Goal: Task Accomplishment & Management: Complete application form

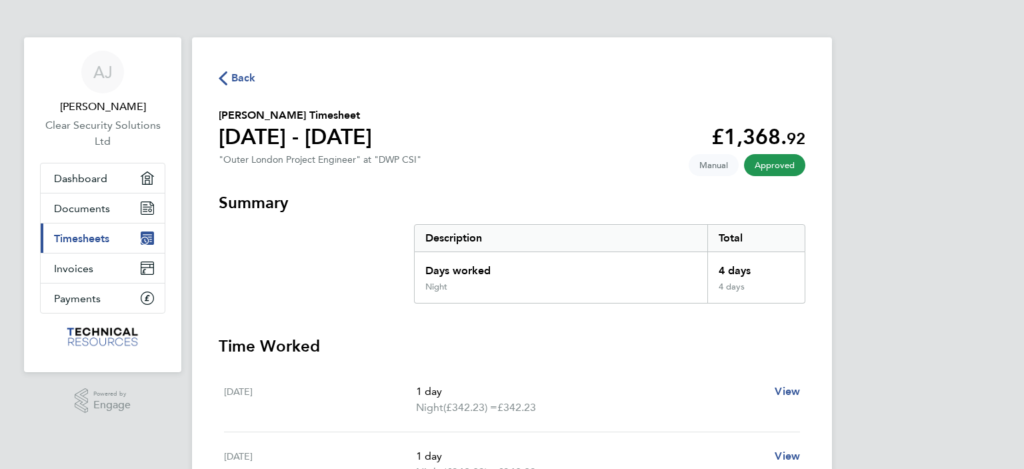
click at [72, 239] on span "Timesheets" at bounding box center [81, 238] width 55 height 13
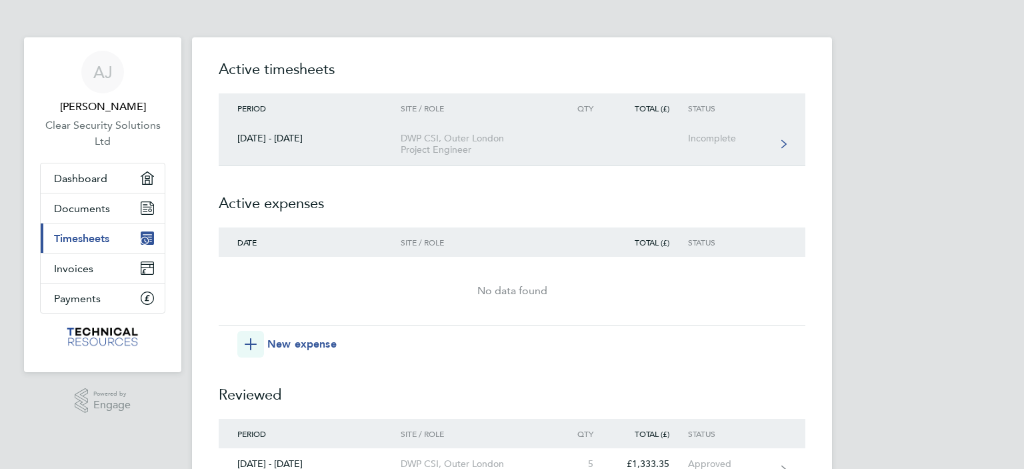
click at [442, 146] on div "DWP CSI, Outer London Project Engineer" at bounding box center [477, 144] width 153 height 23
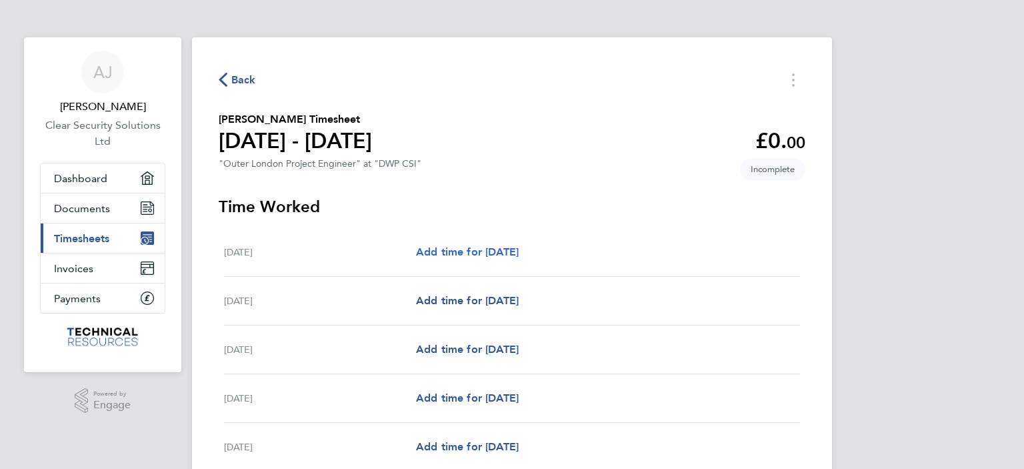
click at [458, 250] on span "Add time for [DATE]" at bounding box center [467, 251] width 103 height 13
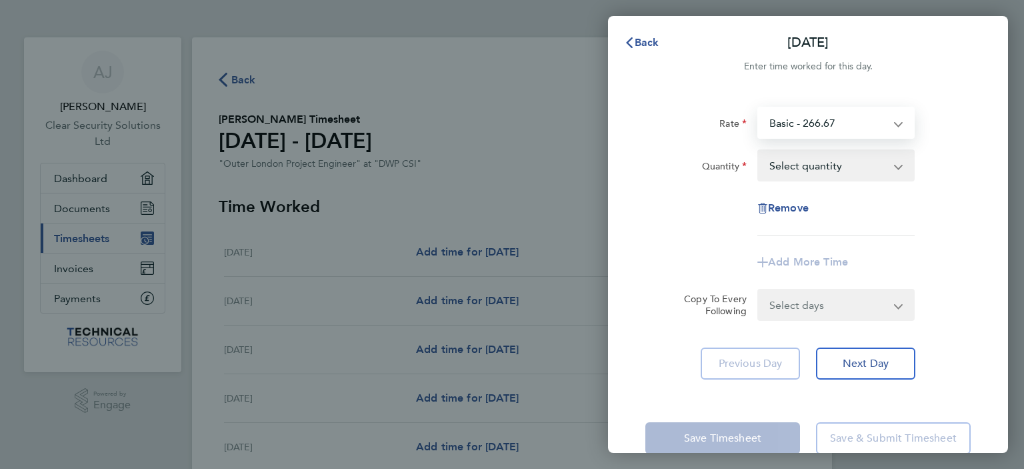
click at [792, 135] on select "Basic - 266.67 Night - 342.23 Weekend - 355.00 Basic Hourly Rate - 33.33 Weeken…" at bounding box center [828, 122] width 139 height 29
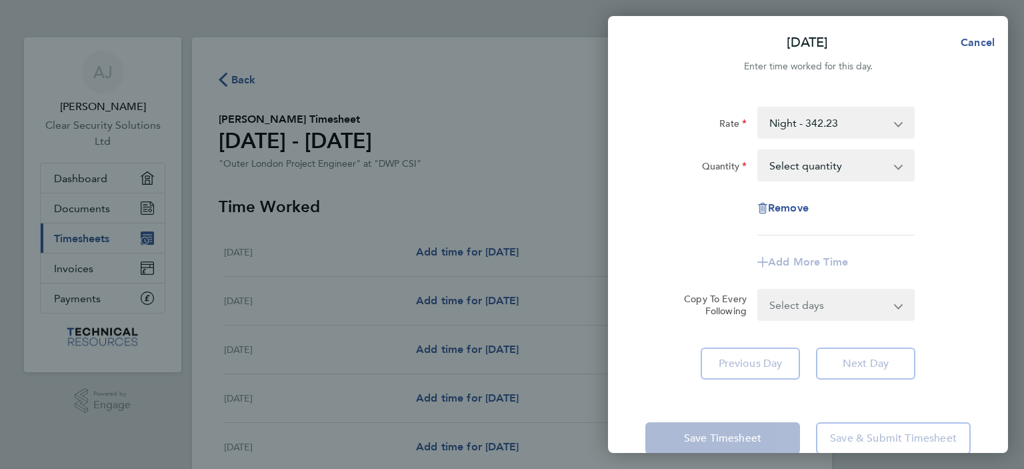
drag, startPoint x: 792, startPoint y: 135, endPoint x: 792, endPoint y: 161, distance: 26.0
click at [792, 161] on select "Select quantity 0.5 1" at bounding box center [828, 165] width 139 height 29
select select "1"
click at [759, 151] on select "Select quantity 0.5 1" at bounding box center [828, 165] width 139 height 29
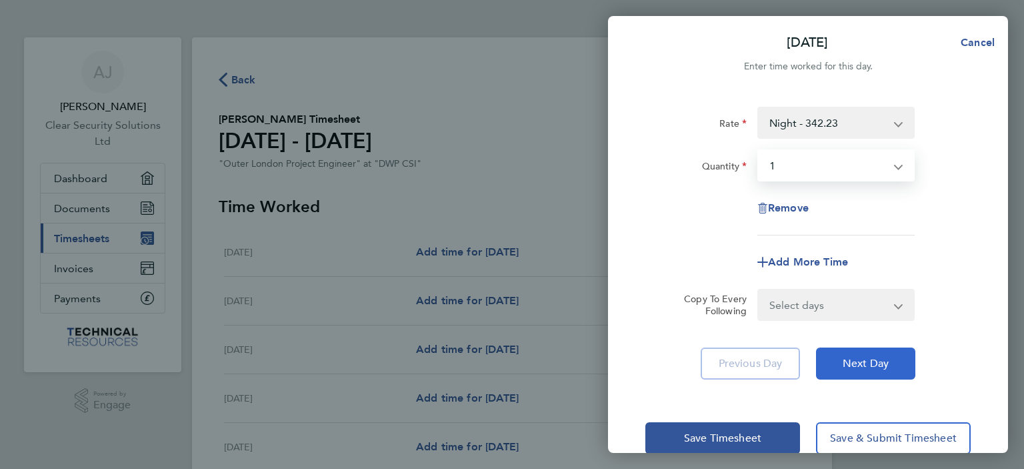
click at [850, 362] on span "Next Day" at bounding box center [866, 363] width 46 height 13
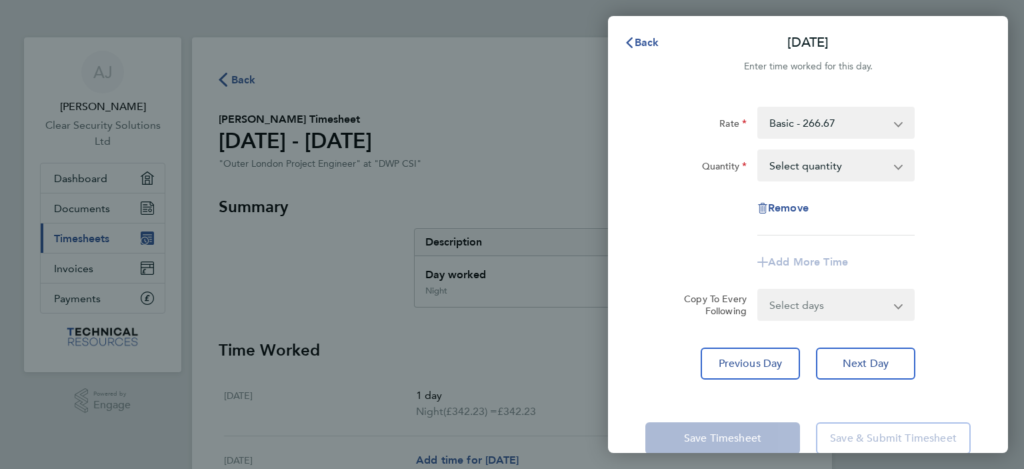
click at [823, 122] on select "Basic - 266.67 Night - 342.23 Weekend - 355.00 Night Hourly Rate - 42.79 Basic …" at bounding box center [828, 122] width 139 height 29
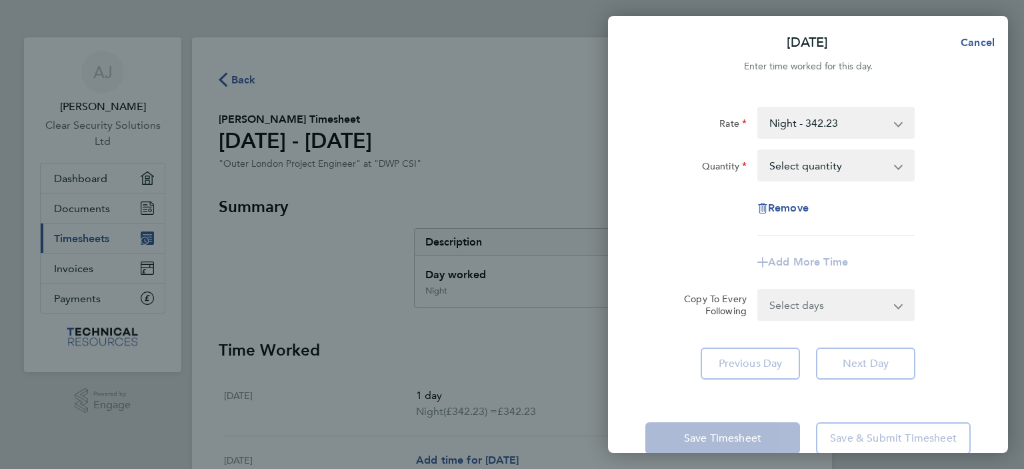
drag, startPoint x: 821, startPoint y: 136, endPoint x: 819, endPoint y: 165, distance: 29.4
click at [819, 165] on select "Select quantity 0.5 1" at bounding box center [828, 165] width 139 height 29
select select "1"
click at [759, 151] on select "Select quantity 0.5 1" at bounding box center [828, 165] width 139 height 29
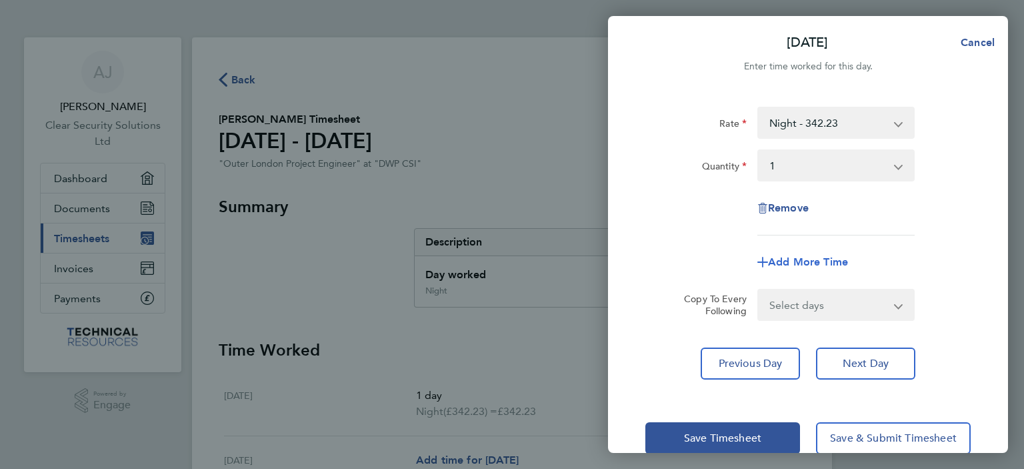
click at [810, 261] on span "Add More Time" at bounding box center [808, 261] width 80 height 13
select select "null"
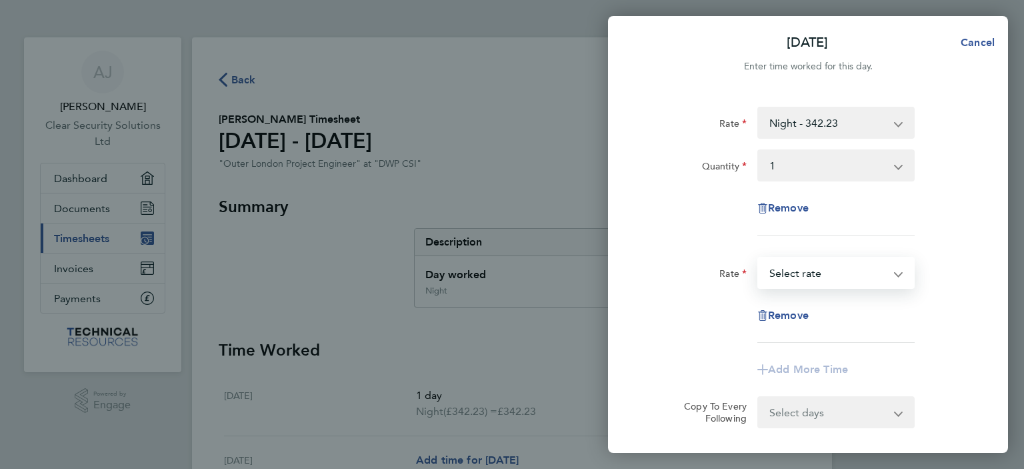
click at [793, 282] on select "Weekend - 355.00 Night Hourly Rate - 42.79 Basic Hourly Rate - 33.33 Weekend Ho…" at bounding box center [828, 272] width 139 height 29
select select "30"
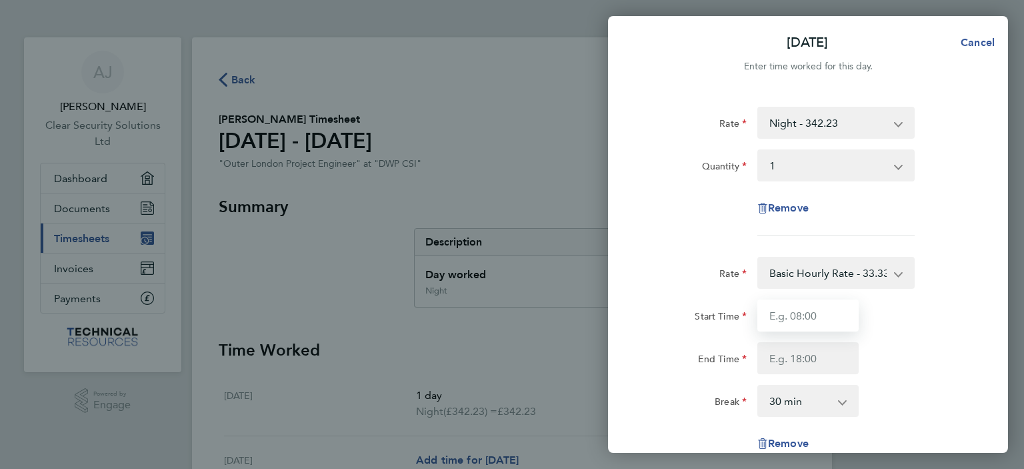
drag, startPoint x: 794, startPoint y: 286, endPoint x: 791, endPoint y: 327, distance: 40.8
click at [791, 327] on input "Start Time" at bounding box center [808, 315] width 101 height 32
type input "13:00"
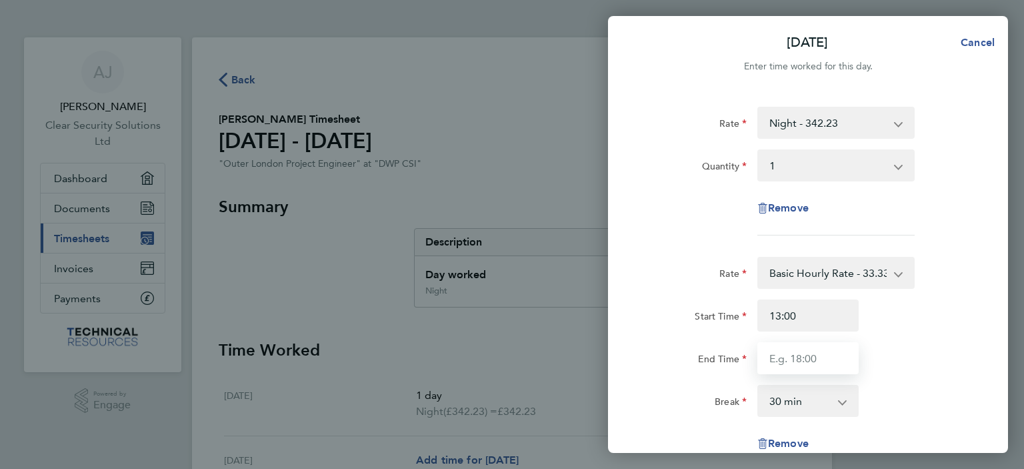
click at [800, 362] on input "End Time" at bounding box center [808, 358] width 101 height 32
type input "17:00"
click at [850, 401] on app-icon-cross-button at bounding box center [850, 400] width 16 height 29
click at [810, 403] on select "0 min 15 min 30 min 45 min 60 min 75 min 90 min" at bounding box center [800, 400] width 83 height 29
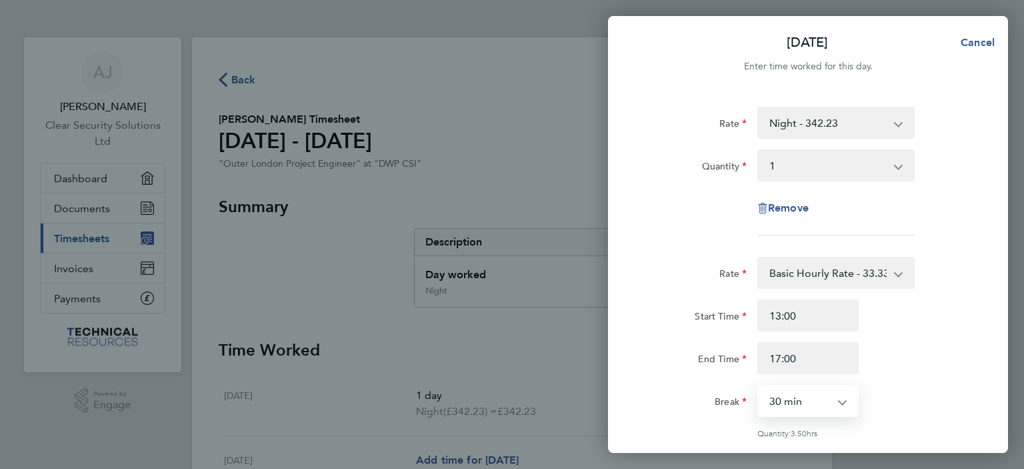
select select "0"
click at [759, 386] on select "0 min 15 min 30 min 45 min 60 min 75 min 90 min" at bounding box center [800, 400] width 83 height 29
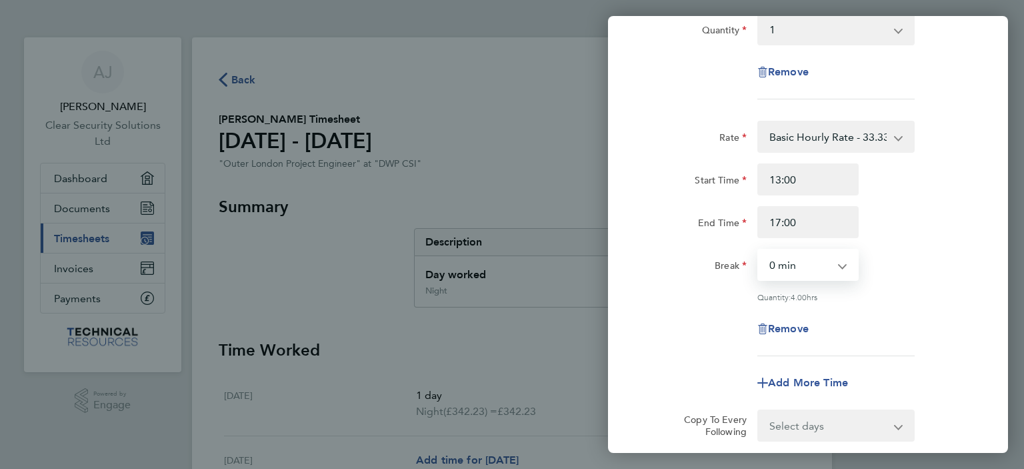
scroll to position [283, 0]
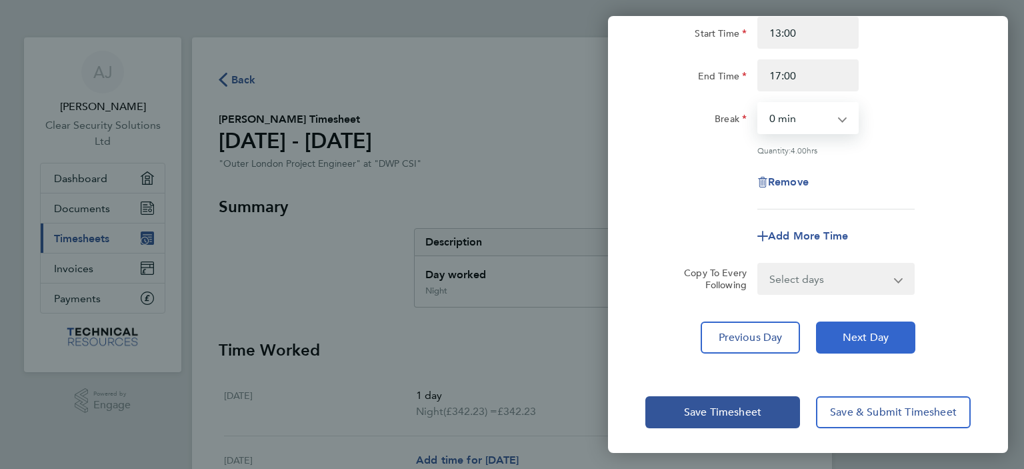
click at [844, 323] on button "Next Day" at bounding box center [865, 337] width 99 height 32
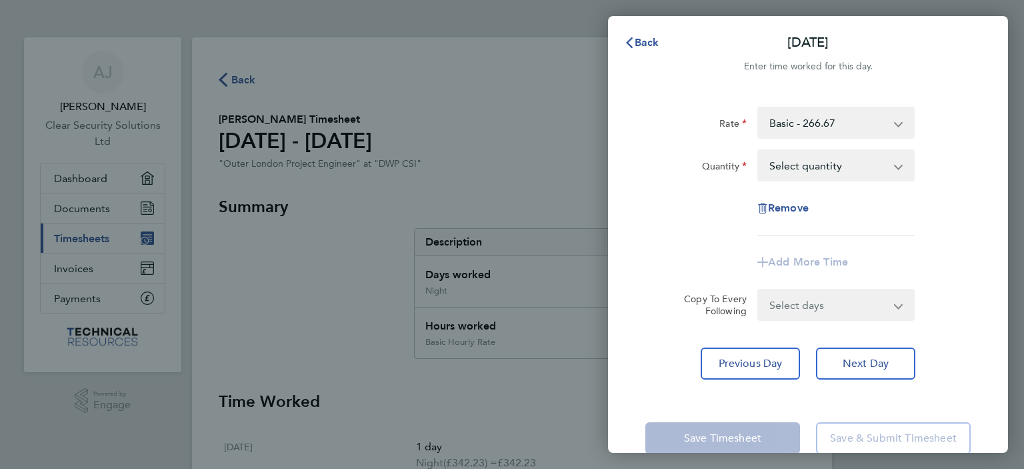
click at [808, 115] on select "Basic - 266.67 Night - 342.23 Weekend - 355.00 Night Hourly Rate - 42.79 Basic …" at bounding box center [828, 122] width 139 height 29
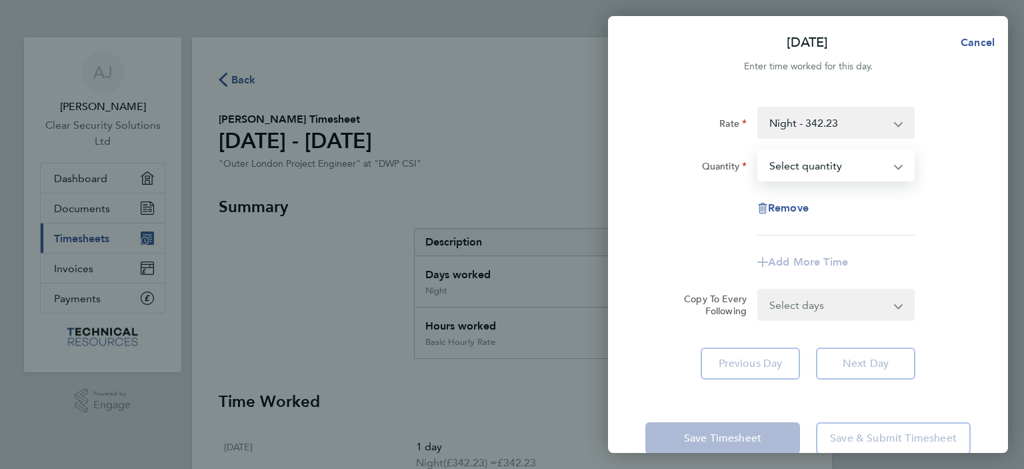
drag, startPoint x: 815, startPoint y: 136, endPoint x: 816, endPoint y: 167, distance: 31.3
click at [816, 167] on select "Select quantity 0.5 1" at bounding box center [828, 165] width 139 height 29
select select "1"
click at [759, 151] on select "Select quantity 0.5 1" at bounding box center [828, 165] width 139 height 29
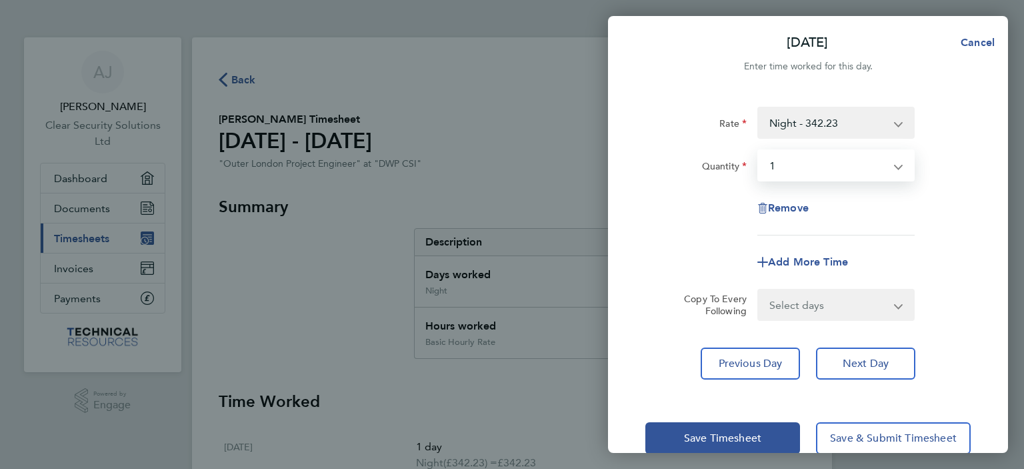
scroll to position [27, 0]
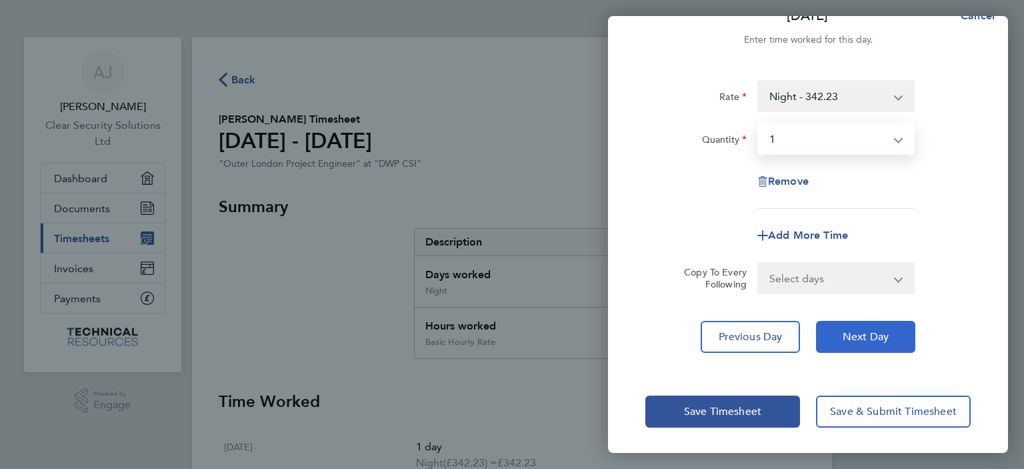
click at [852, 337] on span "Next Day" at bounding box center [866, 336] width 46 height 13
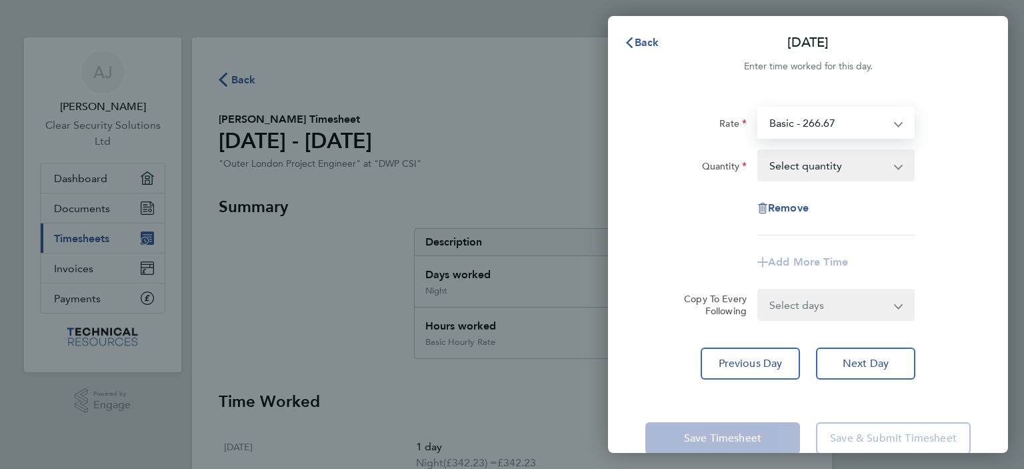
click at [789, 116] on select "Basic - 266.67 Night - 342.23 Weekend - 355.00 Night Hourly Rate - 42.79 Basic …" at bounding box center [828, 122] width 139 height 29
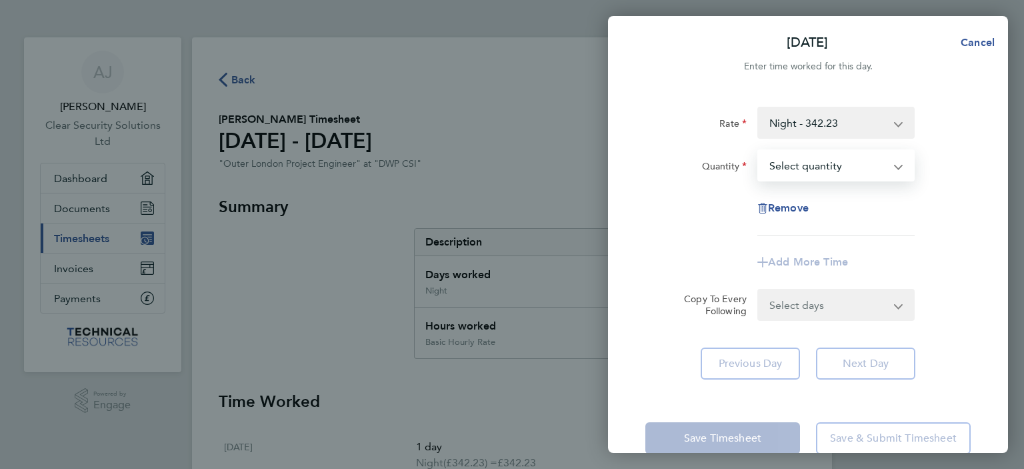
drag, startPoint x: 798, startPoint y: 135, endPoint x: 804, endPoint y: 170, distance: 35.3
click at [804, 170] on select "Select quantity 0.5 1" at bounding box center [828, 165] width 139 height 29
click at [799, 239] on app-timesheet-line-form-group "Rate Night - 342.23 Basic - 266.67 Weekend - 355.00 Night Hourly Rate - 42.79 B…" at bounding box center [808, 192] width 325 height 171
click at [781, 173] on select "Select quantity 0.5 1" at bounding box center [828, 165] width 139 height 29
select select "1"
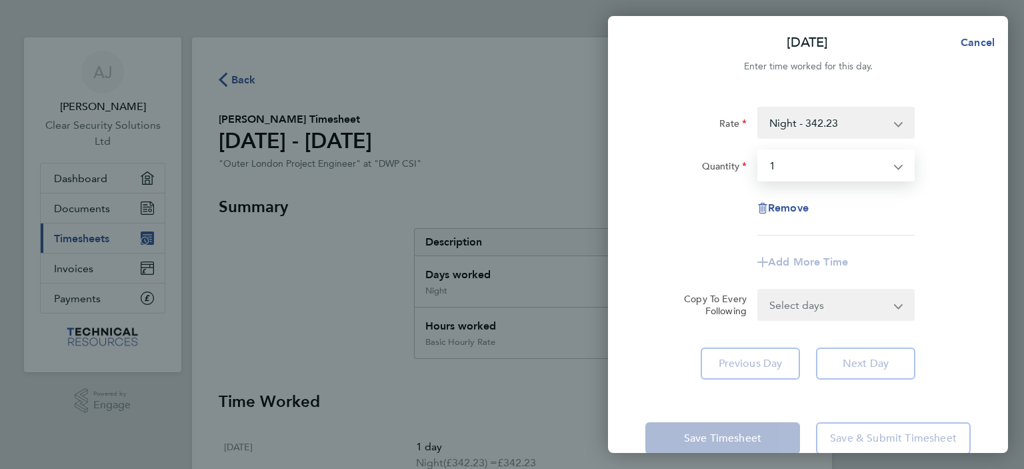
click at [759, 151] on select "Select quantity 0.5 1" at bounding box center [828, 165] width 139 height 29
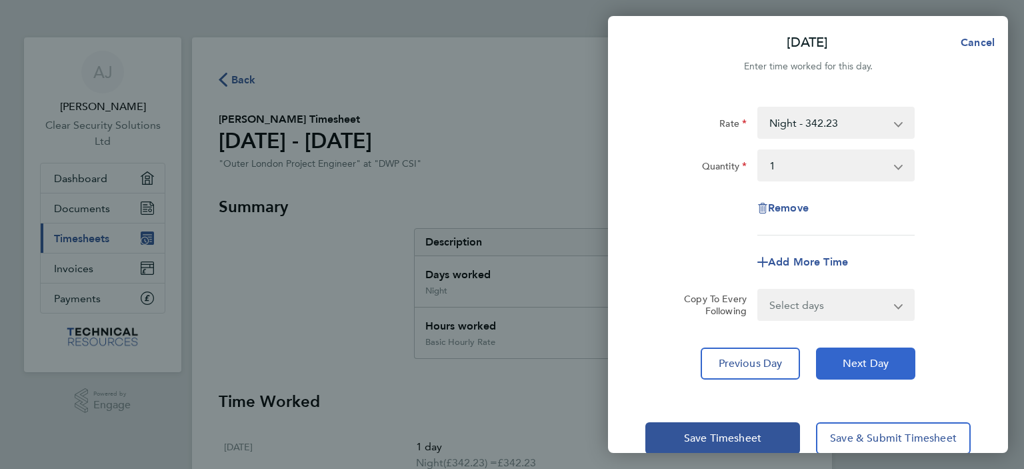
click at [886, 375] on button "Next Day" at bounding box center [865, 363] width 99 height 32
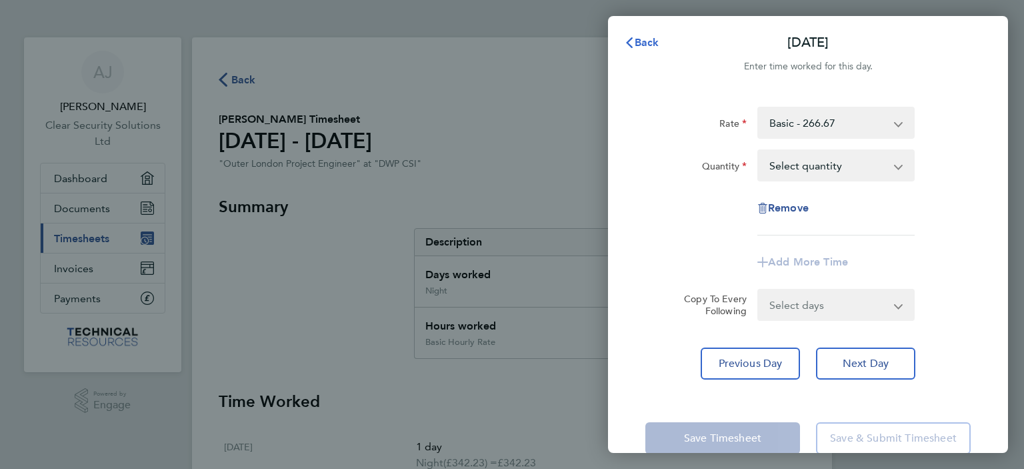
click at [640, 42] on span "Back" at bounding box center [647, 42] width 25 height 13
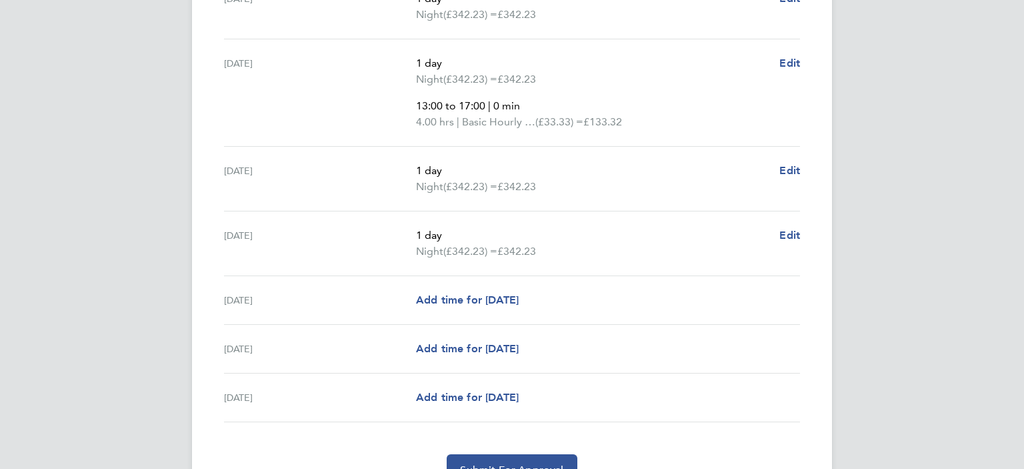
scroll to position [517, 0]
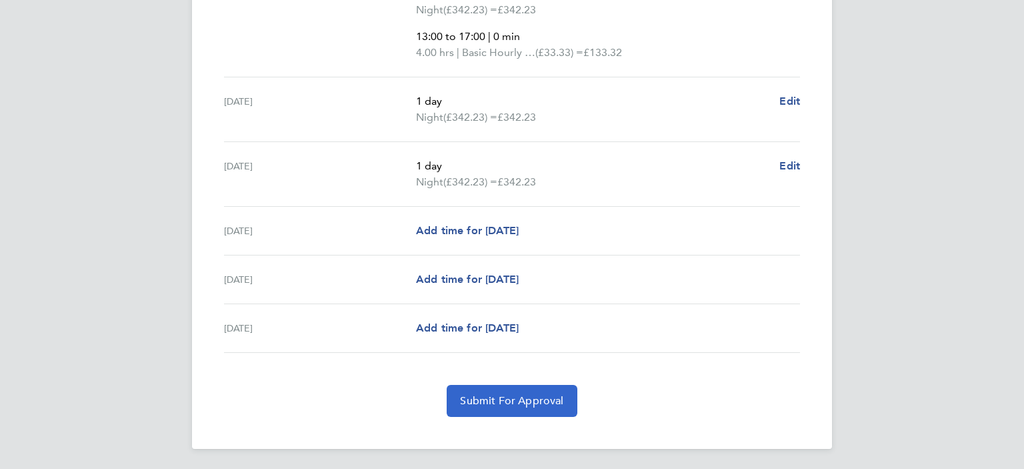
click at [510, 399] on span "Submit For Approval" at bounding box center [511, 400] width 103 height 13
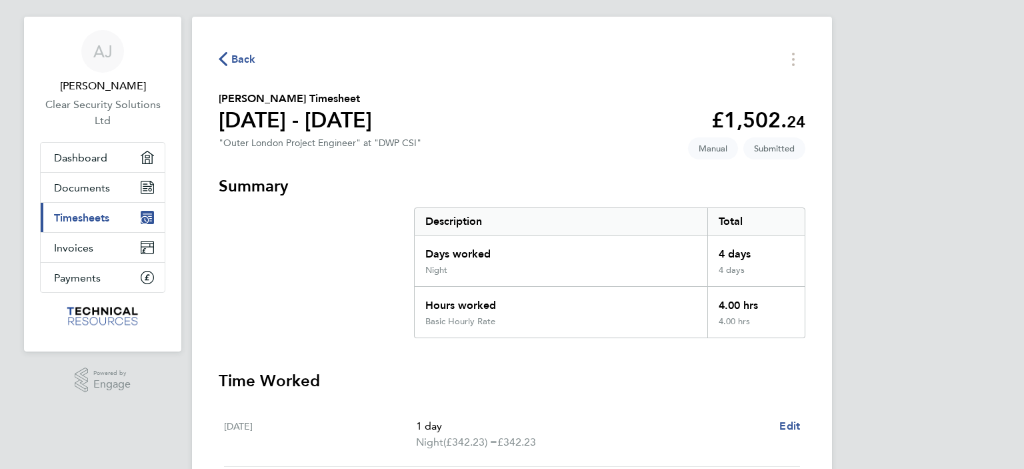
scroll to position [21, 0]
